Goal: Information Seeking & Learning: Learn about a topic

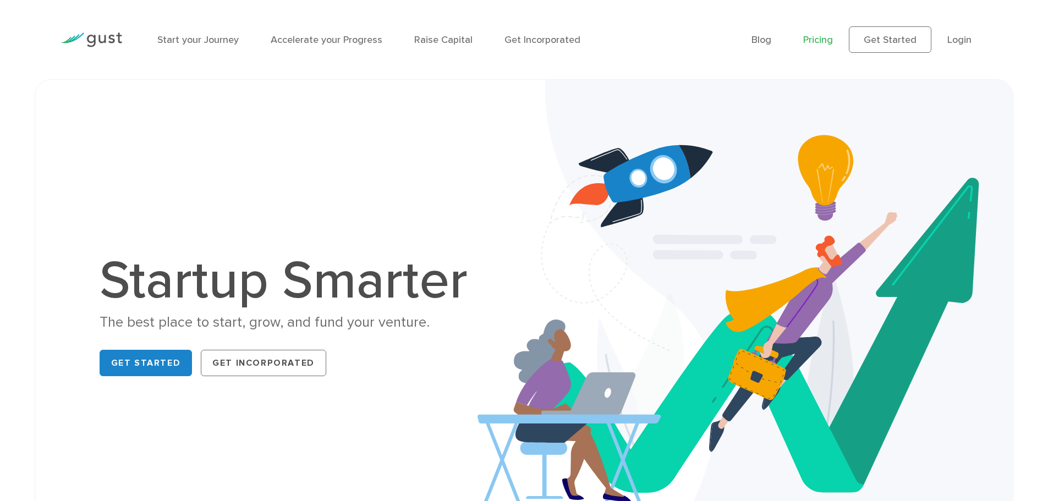
click at [827, 37] on link "Pricing" at bounding box center [818, 40] width 30 height 12
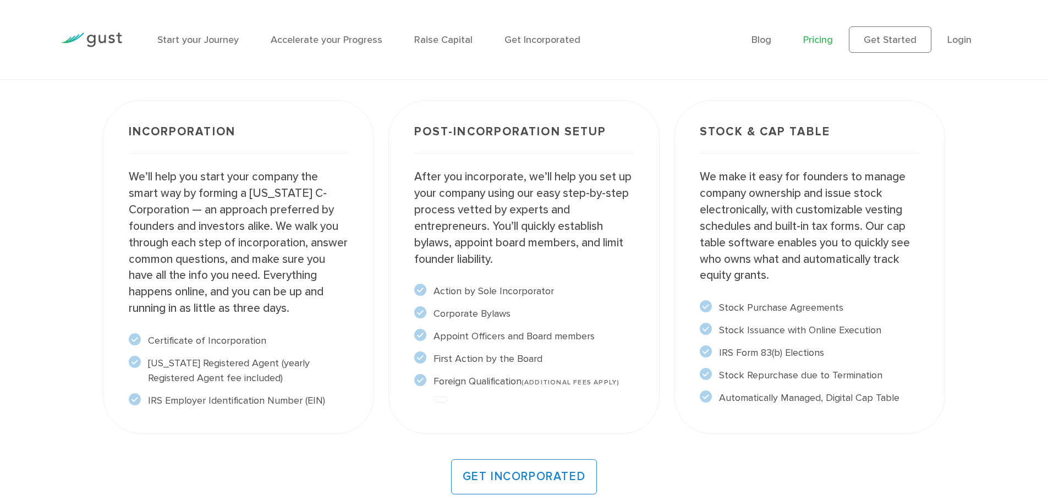
scroll to position [880, 0]
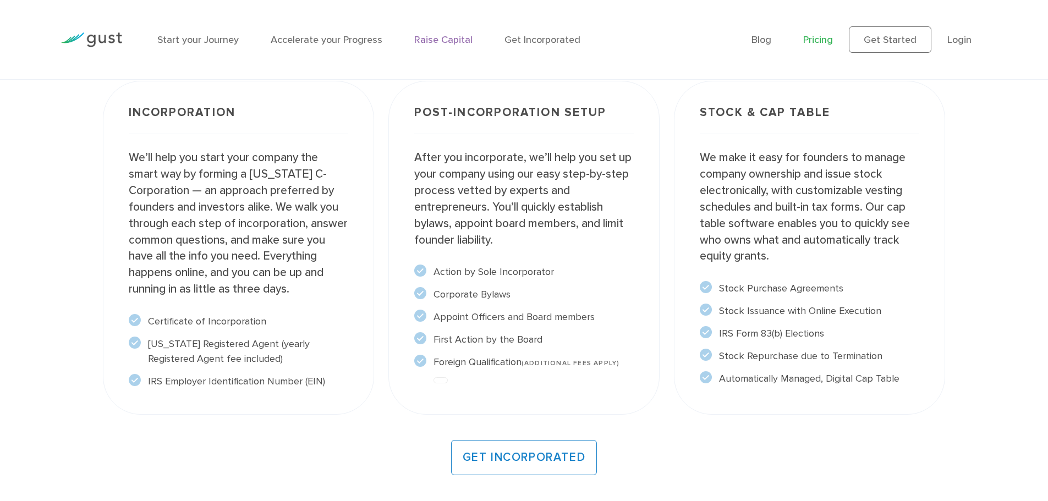
click at [425, 40] on link "Raise Capital" at bounding box center [443, 40] width 58 height 12
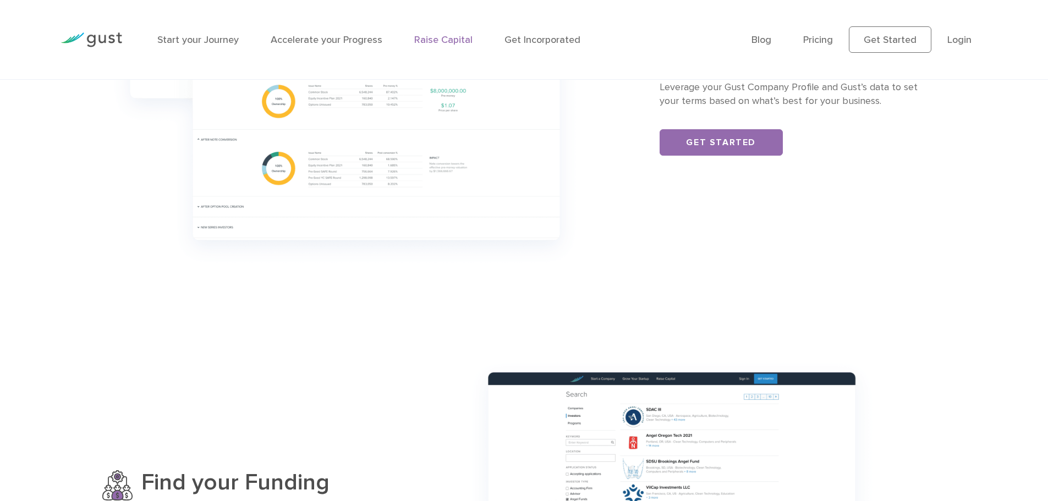
scroll to position [605, 0]
click at [695, 138] on link "Get Started" at bounding box center [721, 142] width 123 height 26
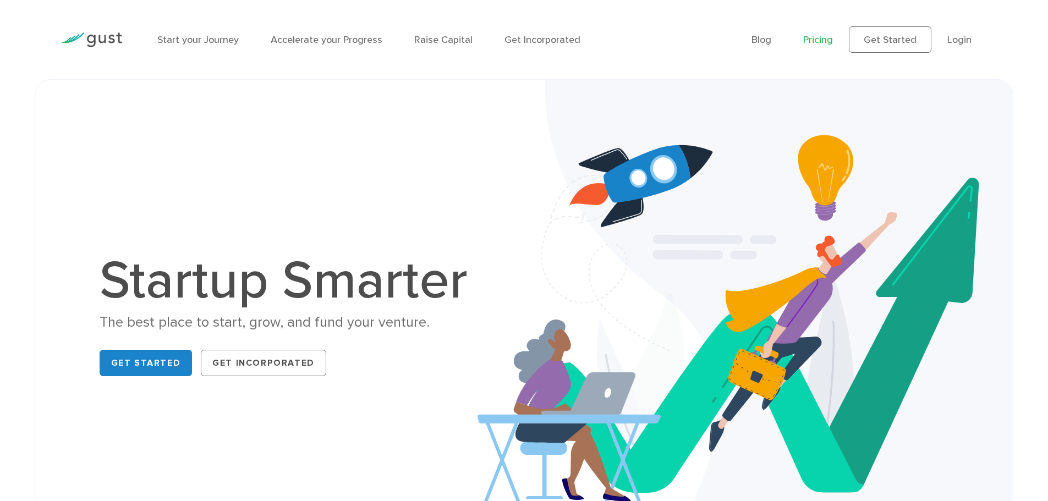
click at [820, 41] on link "Pricing" at bounding box center [818, 40] width 30 height 12
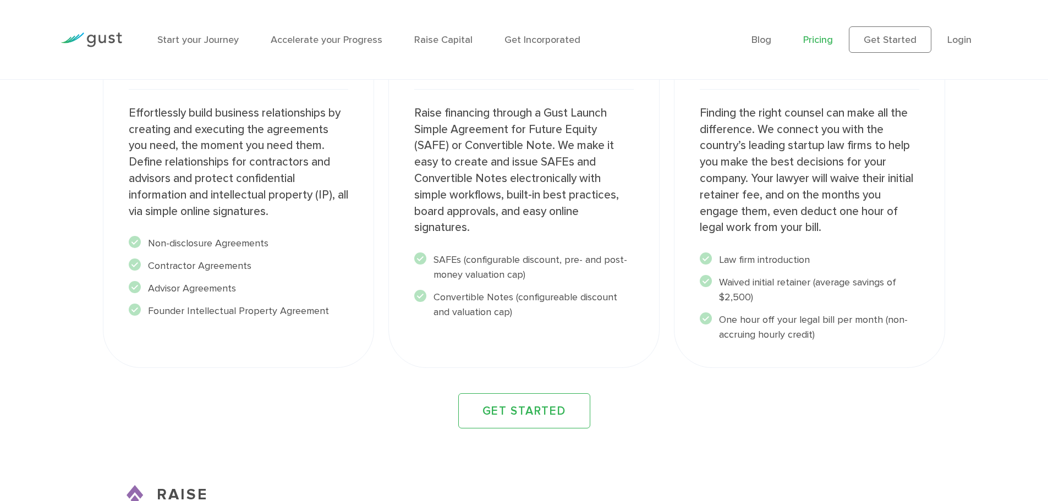
scroll to position [1375, 0]
